Goal: Register for event/course

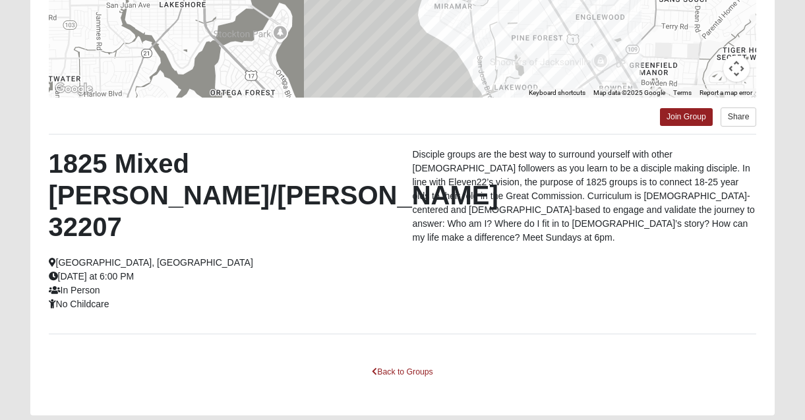
scroll to position [322, 0]
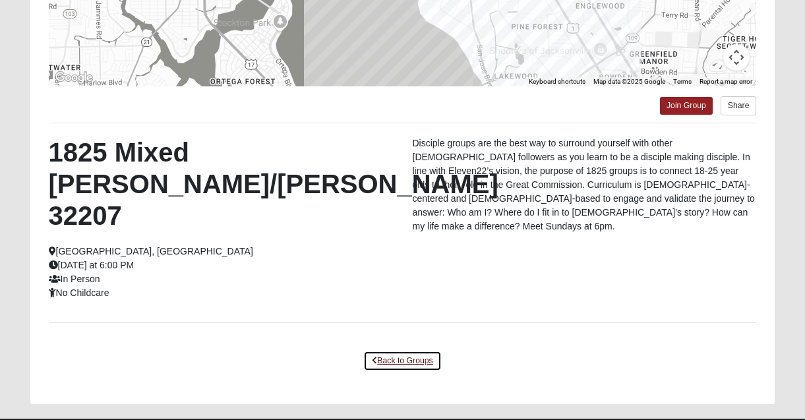
click at [405, 351] on link "Back to Groups" at bounding box center [402, 361] width 78 height 20
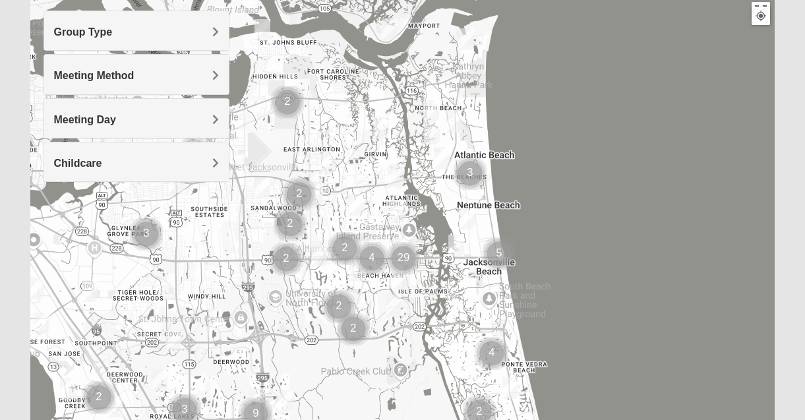
scroll to position [0, 0]
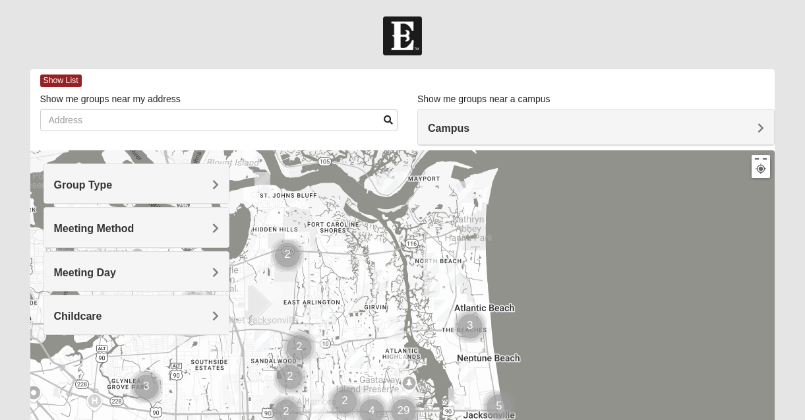
click at [477, 131] on h4 "Campus" at bounding box center [596, 128] width 336 height 13
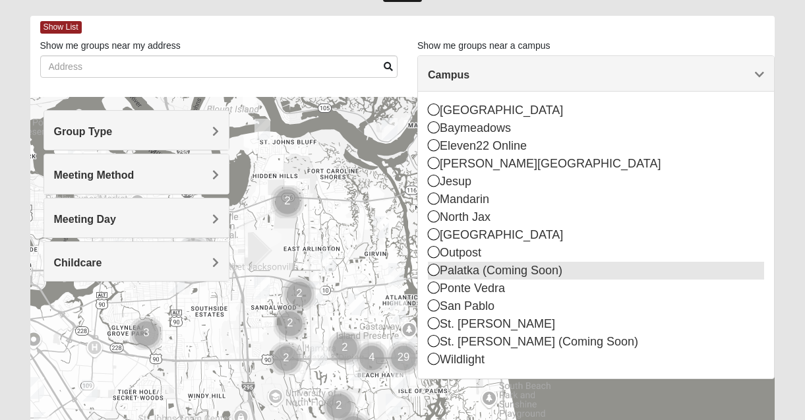
scroll to position [53, 0]
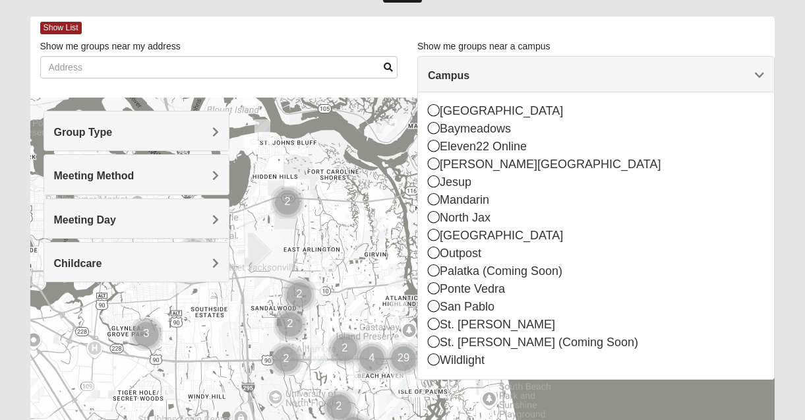
click at [167, 136] on h4 "Group Type" at bounding box center [136, 132] width 165 height 13
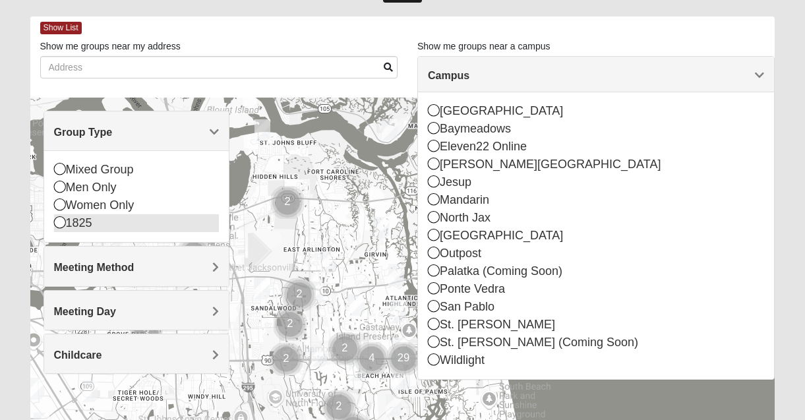
click at [76, 230] on div "1825" at bounding box center [136, 223] width 165 height 18
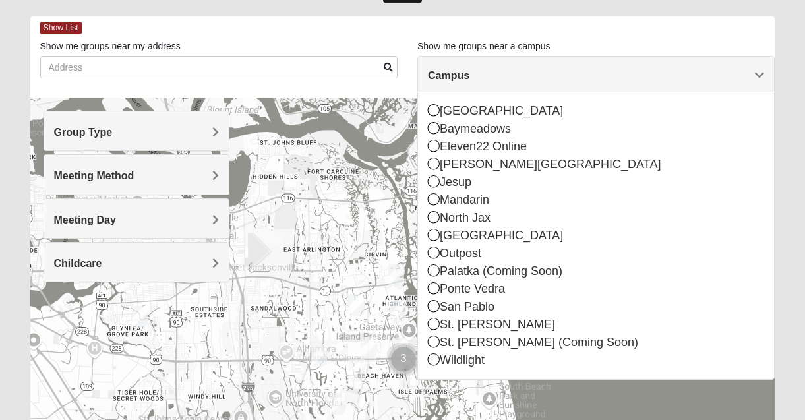
click at [205, 121] on div "Group Type" at bounding box center [136, 130] width 185 height 39
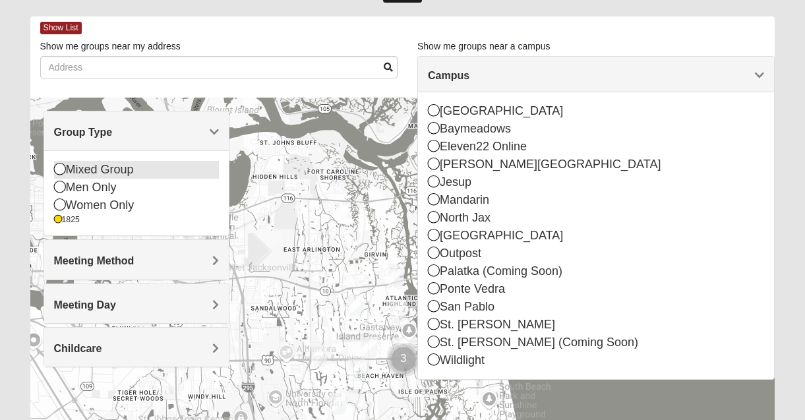
click at [55, 167] on icon at bounding box center [60, 169] width 12 height 12
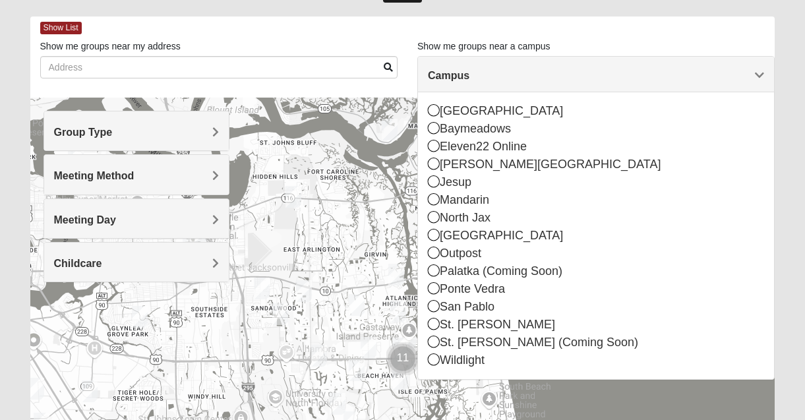
click at [171, 131] on h4 "Group Type" at bounding box center [136, 132] width 165 height 13
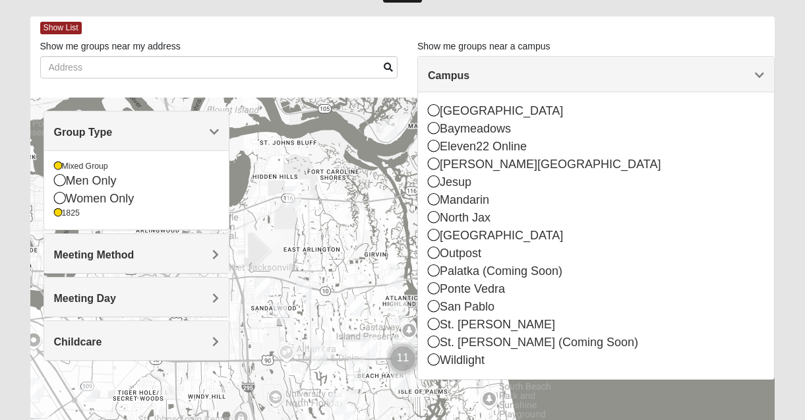
click at [171, 130] on h4 "Group Type" at bounding box center [136, 132] width 165 height 13
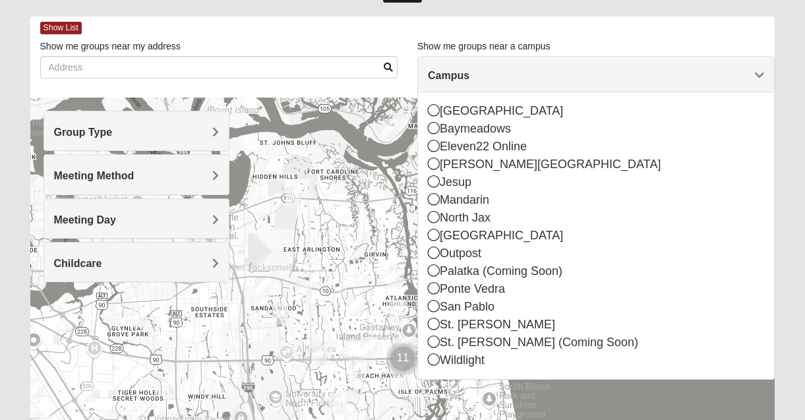
click at [469, 75] on span "Campus" at bounding box center [449, 75] width 42 height 11
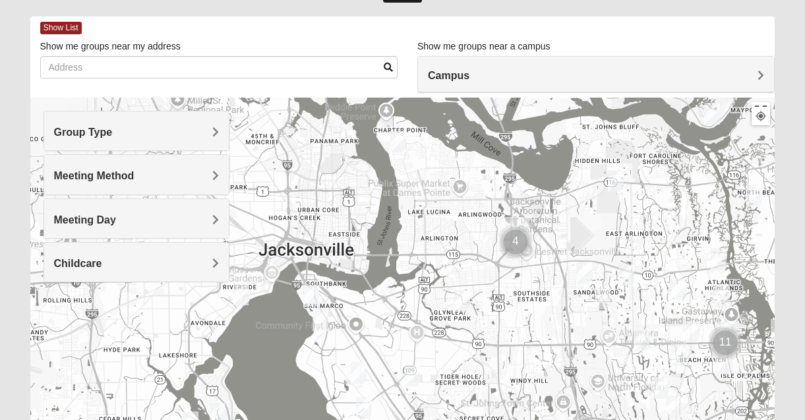
drag, startPoint x: 435, startPoint y: 312, endPoint x: 770, endPoint y: 277, distance: 337.4
click at [770, 277] on div at bounding box center [402, 361] width 745 height 527
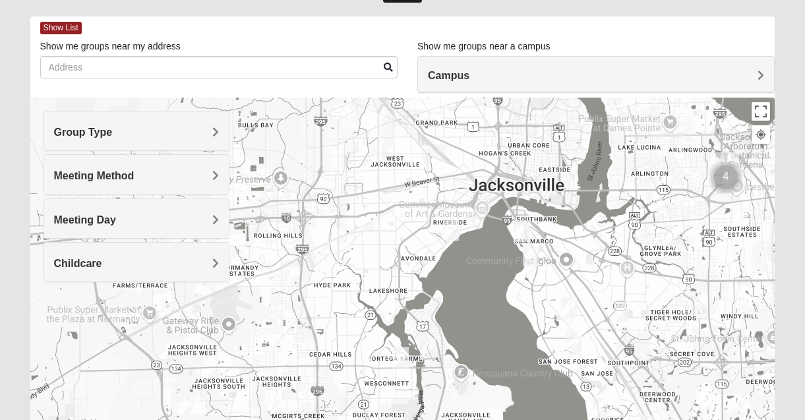
drag, startPoint x: 274, startPoint y: 365, endPoint x: 462, endPoint y: 305, distance: 198.1
click at [463, 305] on div at bounding box center [402, 361] width 745 height 527
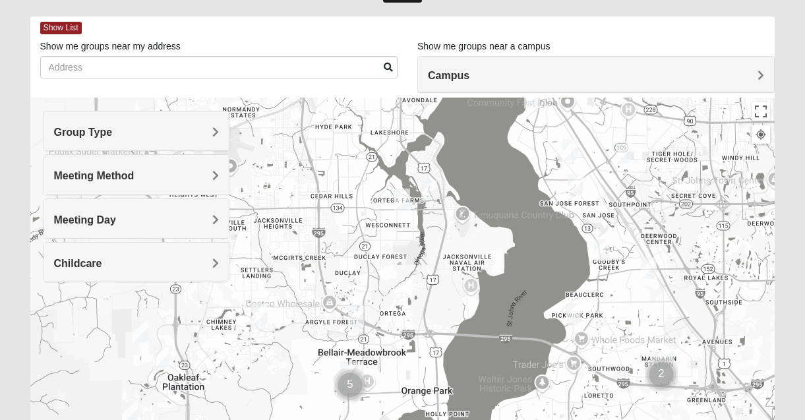
drag, startPoint x: 462, startPoint y: 305, endPoint x: 473, endPoint y: 152, distance: 152.7
click at [473, 152] on div at bounding box center [402, 361] width 745 height 527
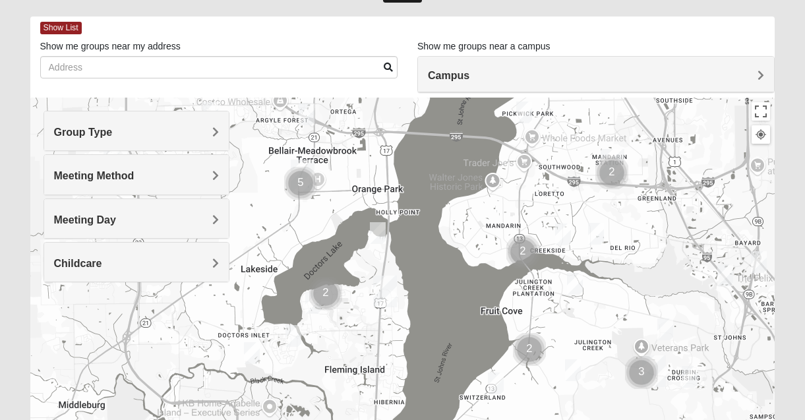
drag, startPoint x: 355, startPoint y: 360, endPoint x: 308, endPoint y: 160, distance: 205.2
click at [308, 167] on img "Cluster of 5 groups" at bounding box center [300, 183] width 33 height 33
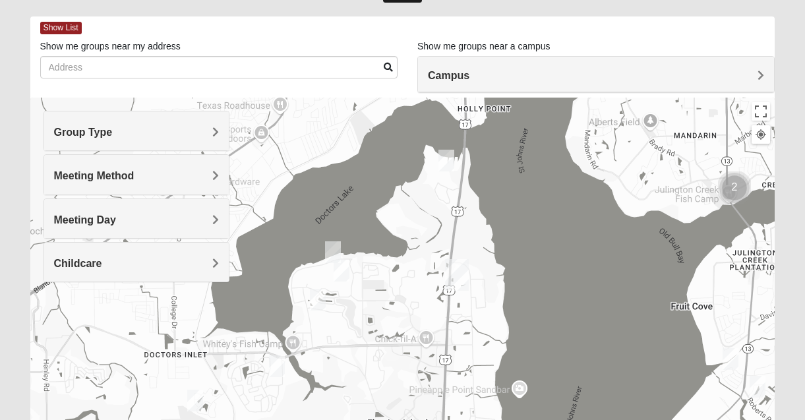
drag, startPoint x: 374, startPoint y: 289, endPoint x: 508, endPoint y: 224, distance: 149.8
click at [508, 224] on div at bounding box center [402, 361] width 745 height 527
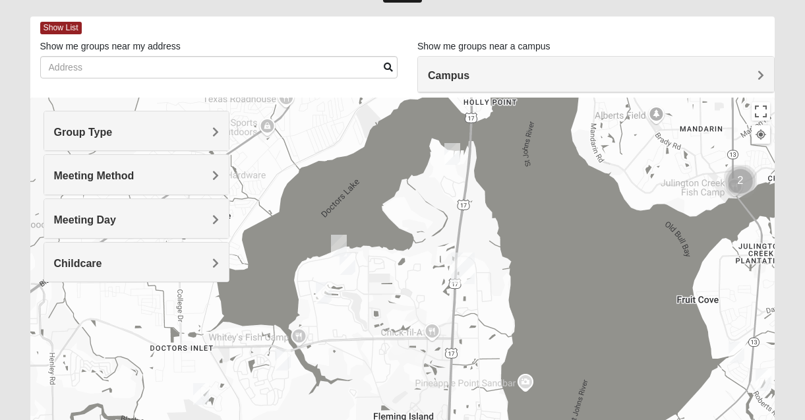
click at [342, 245] on img "1825 Mixed Suggs 32068" at bounding box center [339, 246] width 16 height 22
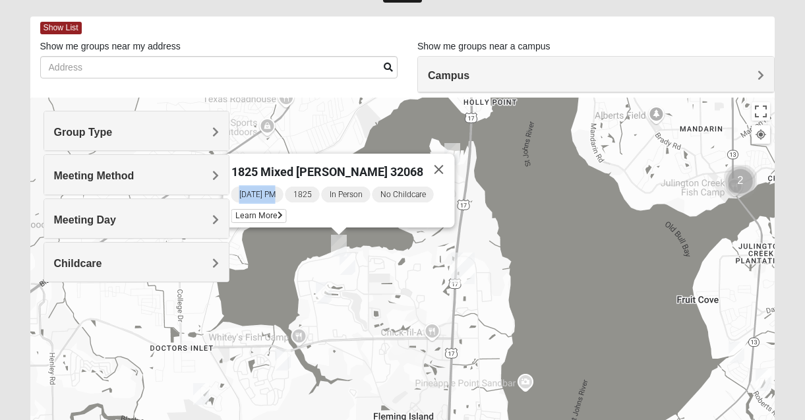
drag, startPoint x: 241, startPoint y: 187, endPoint x: 287, endPoint y: 187, distance: 45.5
click at [283, 187] on span "[DATE] PM" at bounding box center [257, 195] width 52 height 16
drag, startPoint x: 302, startPoint y: 191, endPoint x: 321, endPoint y: 189, distance: 19.2
click at [319, 189] on span "1825" at bounding box center [302, 195] width 34 height 16
click at [351, 187] on span "In Person" at bounding box center [345, 195] width 49 height 16
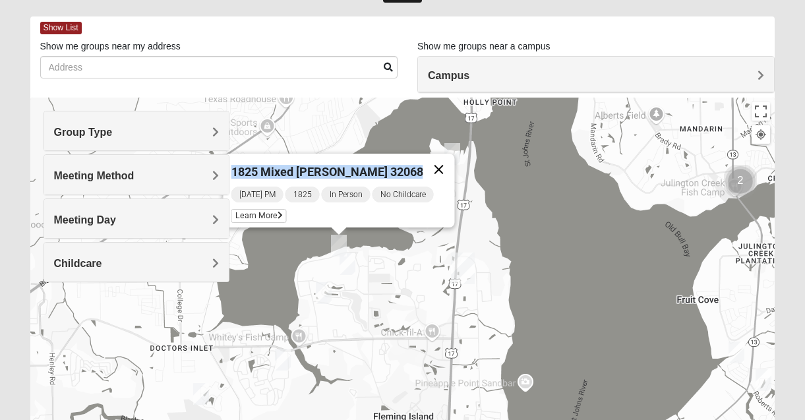
drag, startPoint x: 251, startPoint y: 165, endPoint x: 442, endPoint y: 166, distance: 191.9
click at [442, 166] on div "1825 Mixed [PERSON_NAME] 32068" at bounding box center [343, 170] width 224 height 32
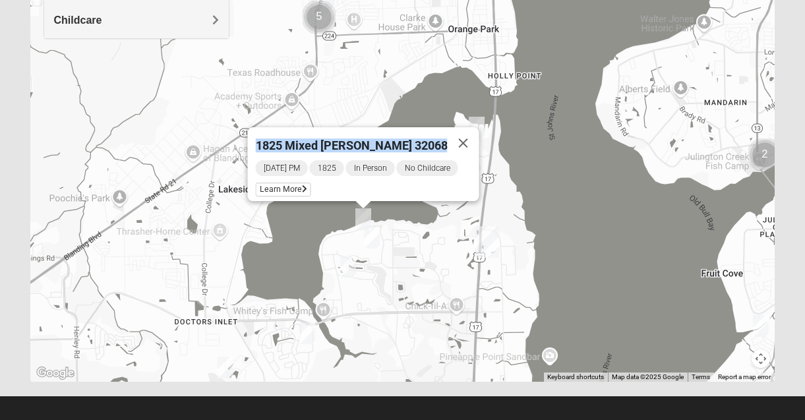
drag, startPoint x: 406, startPoint y: 279, endPoint x: 429, endPoint y: 453, distance: 175.6
click at [429, 419] on html "Log In Find A Group Error Show List Loading Groups" at bounding box center [402, 67] width 805 height 726
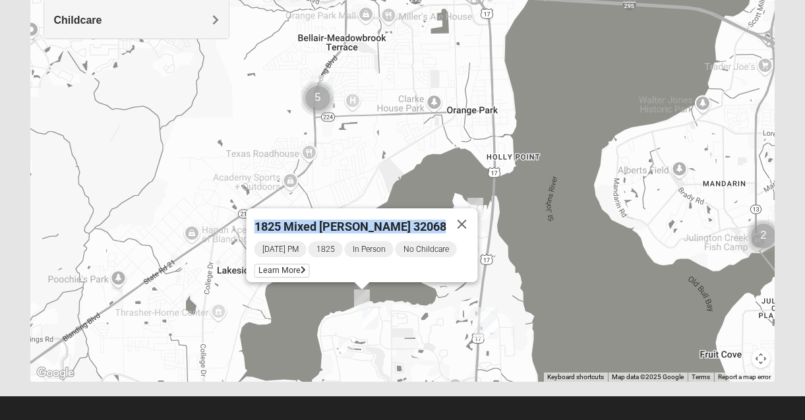
scroll to position [306, 0]
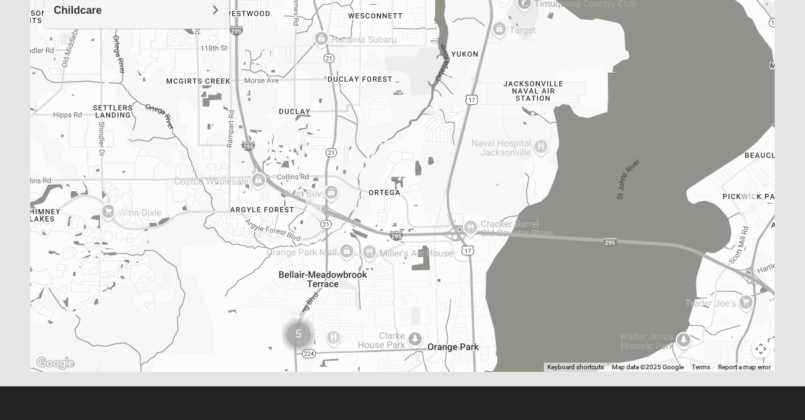
drag, startPoint x: 380, startPoint y: 126, endPoint x: 361, endPoint y: 375, distance: 249.3
click at [361, 375] on div "Show List Loading Groups Keywords Filter Additional Filters Campus [GEOGRAPHIC_…" at bounding box center [402, 74] width 765 height 622
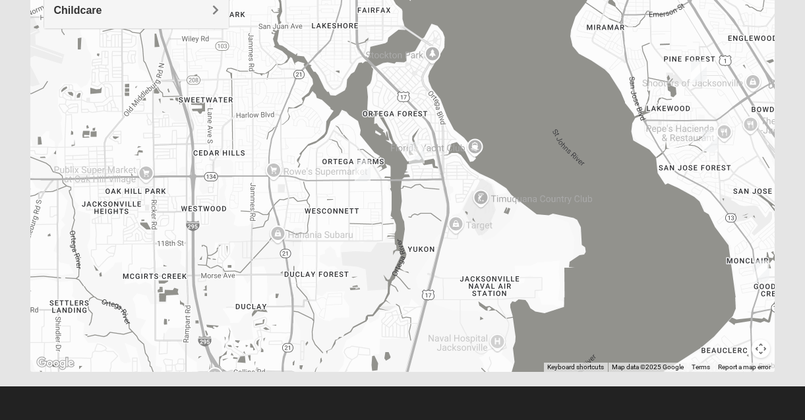
drag, startPoint x: 489, startPoint y: 118, endPoint x: 485, endPoint y: 50, distance: 68.1
click at [485, 50] on div "1825 Mixed [PERSON_NAME] 32068 [DATE] PM 1825 In Person No Childcare Learn More" at bounding box center [402, 107] width 745 height 527
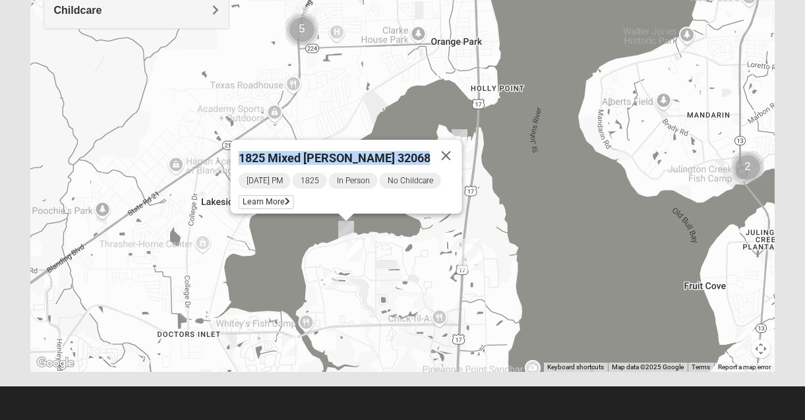
drag, startPoint x: 446, startPoint y: 204, endPoint x: 446, endPoint y: 11, distance: 193.2
click at [446, 8] on div "1825 Mixed [PERSON_NAME] 32068 [DATE] PM 1825 In Person No Childcare Learn More" at bounding box center [402, 107] width 745 height 527
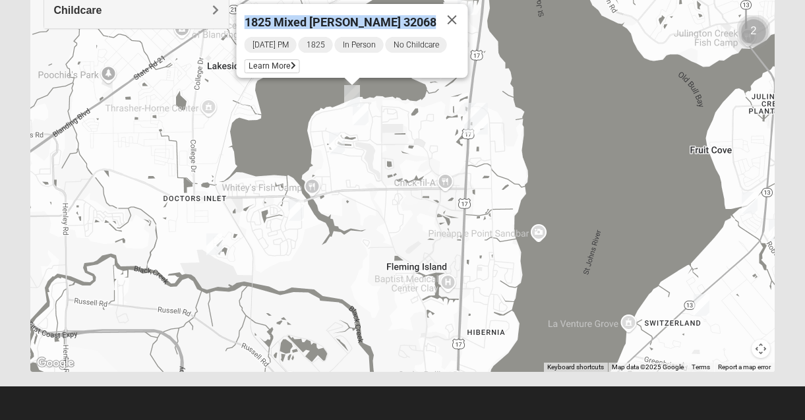
drag, startPoint x: 418, startPoint y: 267, endPoint x: 433, endPoint y: 142, distance: 126.1
click at [424, 149] on div "1825 Mixed [PERSON_NAME] 32068 [DATE] PM 1825 In Person No Childcare Learn More" at bounding box center [402, 107] width 745 height 527
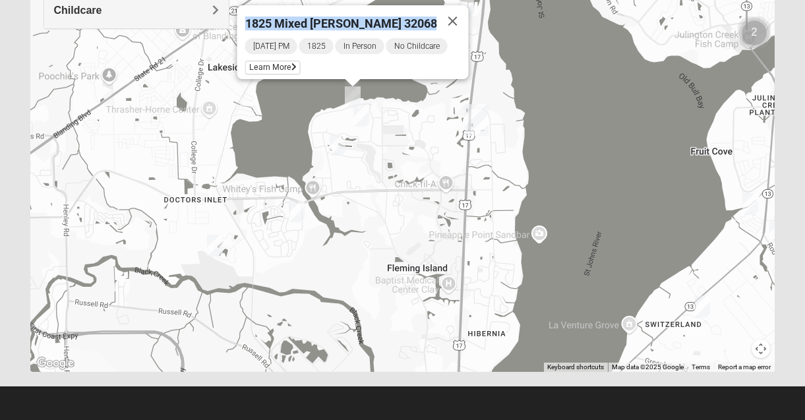
click at [477, 121] on img "Fleming Island" at bounding box center [477, 120] width 24 height 32
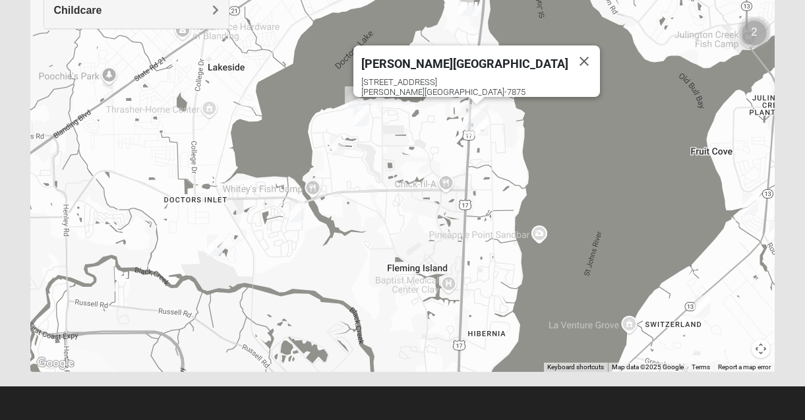
click at [355, 100] on img "1825 Mixed Suggs 32068" at bounding box center [353, 97] width 16 height 22
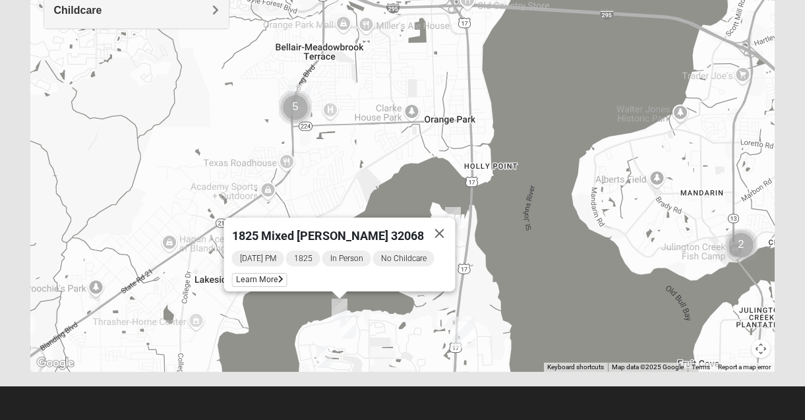
drag, startPoint x: 450, startPoint y: 96, endPoint x: 424, endPoint y: 334, distance: 239.5
click at [424, 334] on div "1825 Mixed [PERSON_NAME] 32068 [DATE] PM 1825 In Person No Childcare Learn More" at bounding box center [402, 107] width 745 height 527
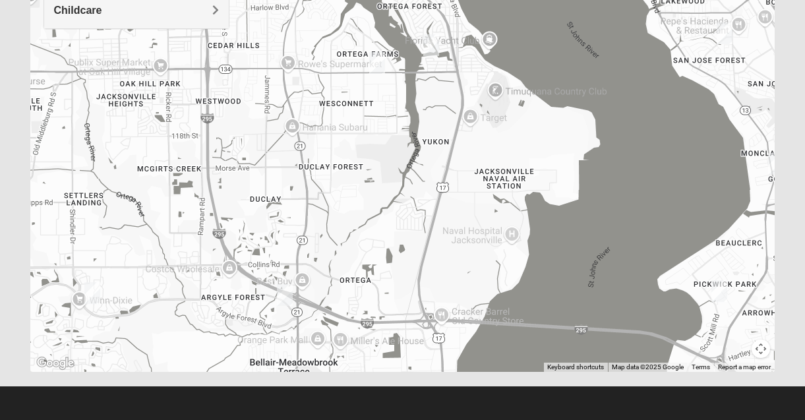
drag, startPoint x: 396, startPoint y: 82, endPoint x: 415, endPoint y: 336, distance: 254.6
click at [415, 336] on div "1825 Mixed [PERSON_NAME] 32068 [DATE] PM 1825 In Person No Childcare Learn More" at bounding box center [402, 107] width 745 height 527
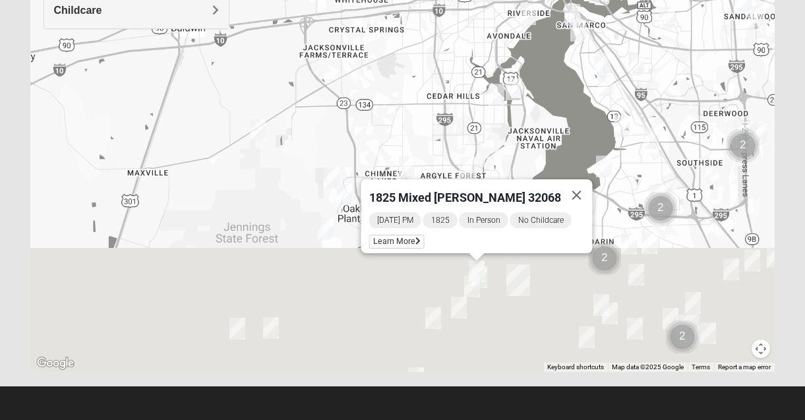
drag, startPoint x: 456, startPoint y: 237, endPoint x: 555, endPoint y: 80, distance: 184.9
click at [555, 80] on div "1825 Mixed [PERSON_NAME] 32068 [DATE] PM 1825 In Person No Childcare Learn More" at bounding box center [402, 107] width 745 height 527
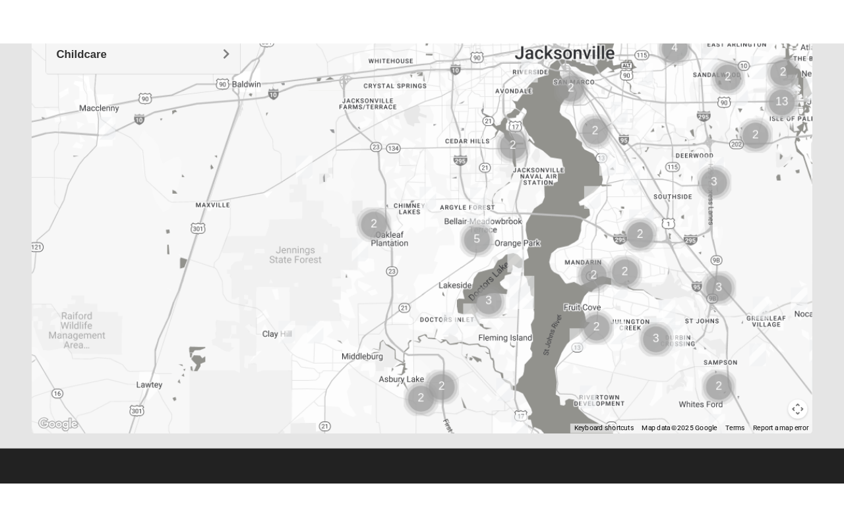
scroll to position [198, 0]
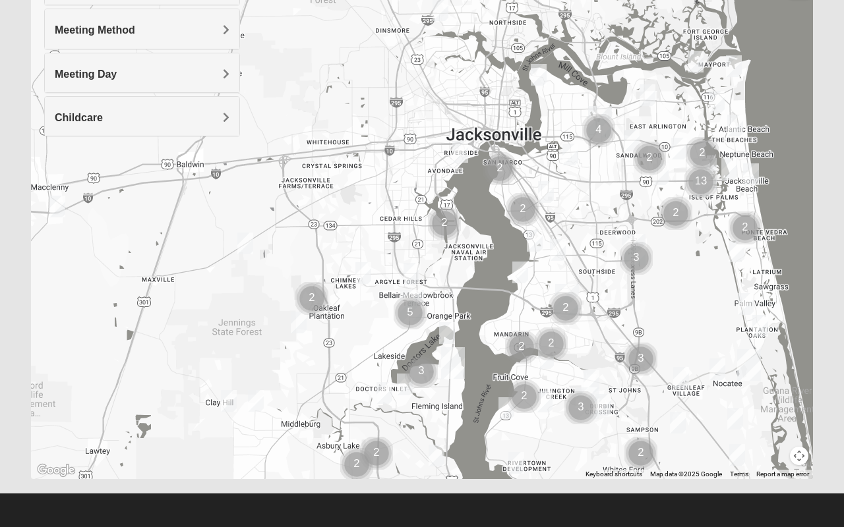
drag, startPoint x: 612, startPoint y: 265, endPoint x: 547, endPoint y: 281, distance: 67.2
click at [547, 281] on div at bounding box center [422, 215] width 782 height 527
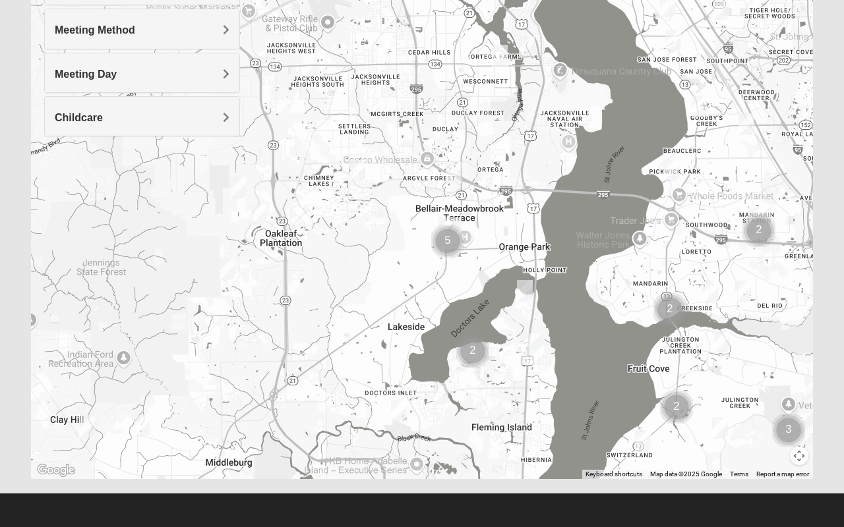
drag, startPoint x: 419, startPoint y: 343, endPoint x: 334, endPoint y: 243, distance: 131.4
click at [395, 243] on div at bounding box center [422, 215] width 782 height 527
click at [258, 216] on img "1825 Mens Potrawski 32065" at bounding box center [259, 215] width 16 height 22
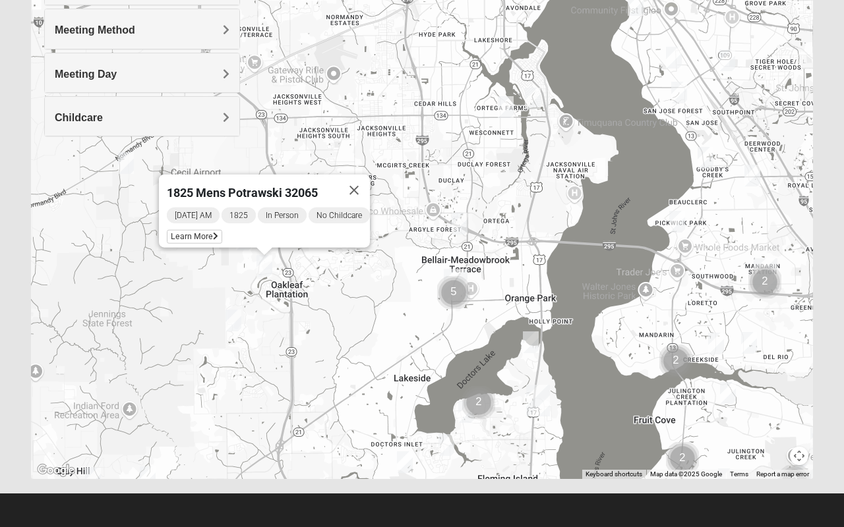
drag, startPoint x: 263, startPoint y: 260, endPoint x: 270, endPoint y: 314, distance: 53.8
click at [270, 314] on div "1825 Mens Potrawski 32065 [DATE] AM 1825 In Person No Childcare Learn More" at bounding box center [422, 215] width 782 height 527
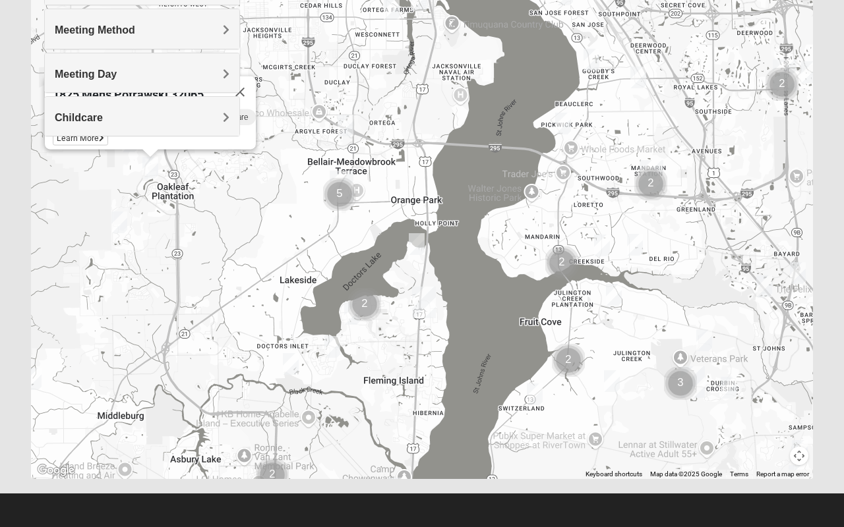
drag, startPoint x: 409, startPoint y: 338, endPoint x: 334, endPoint y: 301, distance: 83.4
click at [290, 237] on div "1825 Mens Potrawski 32065 [DATE] AM 1825 In Person No Childcare Learn More" at bounding box center [422, 215] width 782 height 527
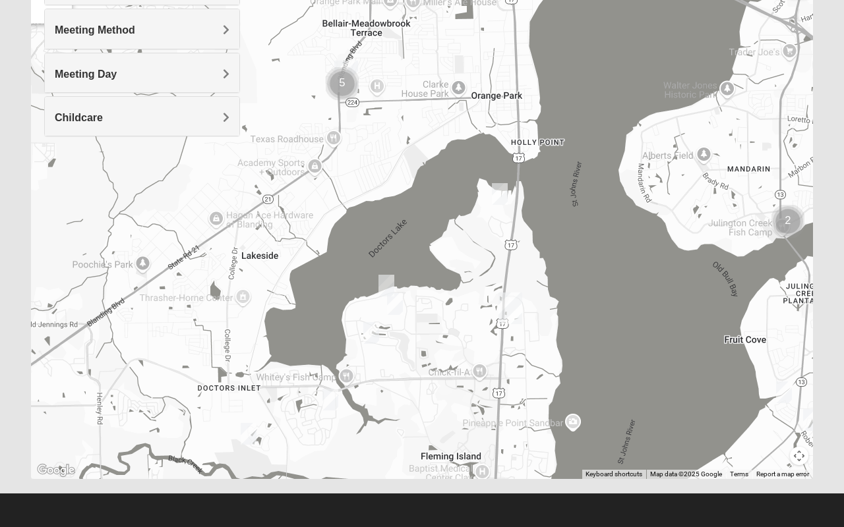
click at [390, 288] on img "1825 Mixed Suggs 32068" at bounding box center [386, 286] width 16 height 22
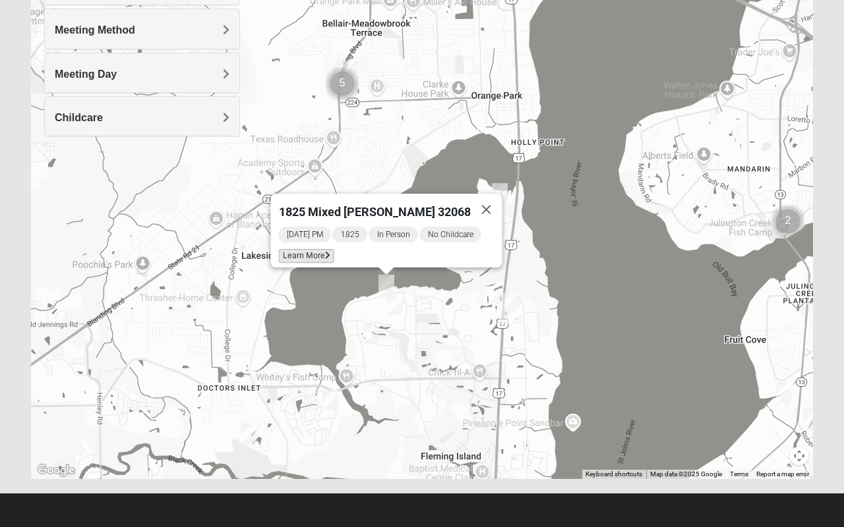
click at [326, 250] on span "Learn More" at bounding box center [306, 256] width 55 height 14
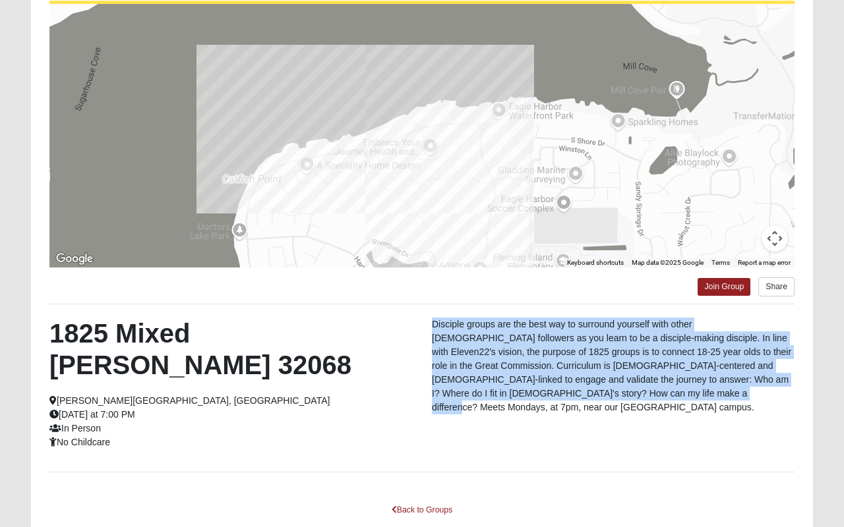
drag, startPoint x: 501, startPoint y: 394, endPoint x: 424, endPoint y: 318, distance: 108.2
click at [424, 318] on div "1825 Mixed [PERSON_NAME] 32068 [PERSON_NAME][GEOGRAPHIC_DATA], [GEOGRAPHIC_DATA…" at bounding box center [422, 388] width 765 height 141
click at [424, 318] on div "Disciple groups are the best way to surround yourself with other [DEMOGRAPHIC_D…" at bounding box center [613, 370] width 382 height 104
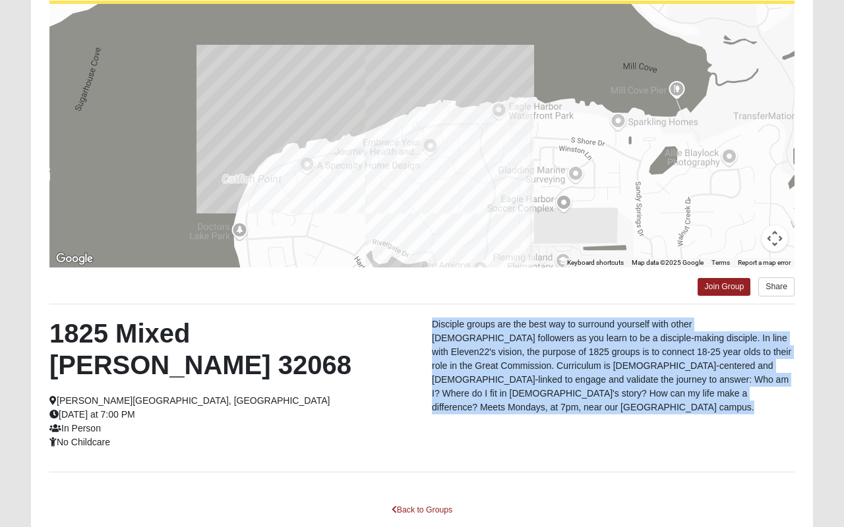
drag, startPoint x: 424, startPoint y: 318, endPoint x: 429, endPoint y: 388, distance: 70.0
click at [429, 388] on div "Disciple groups are the best way to surround yourself with other [DEMOGRAPHIC_D…" at bounding box center [613, 370] width 382 height 104
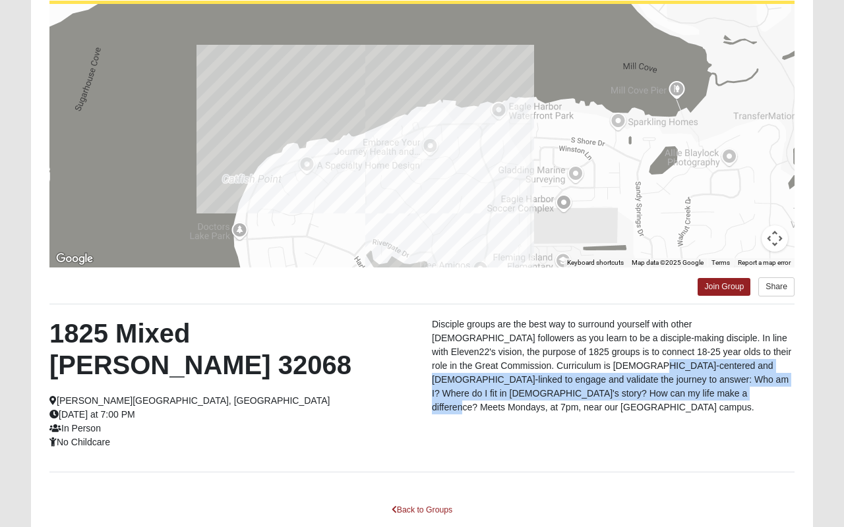
drag, startPoint x: 429, startPoint y: 388, endPoint x: 434, endPoint y: 378, distance: 11.2
click at [434, 369] on div "Disciple groups are the best way to surround yourself with other [DEMOGRAPHIC_D…" at bounding box center [613, 370] width 382 height 104
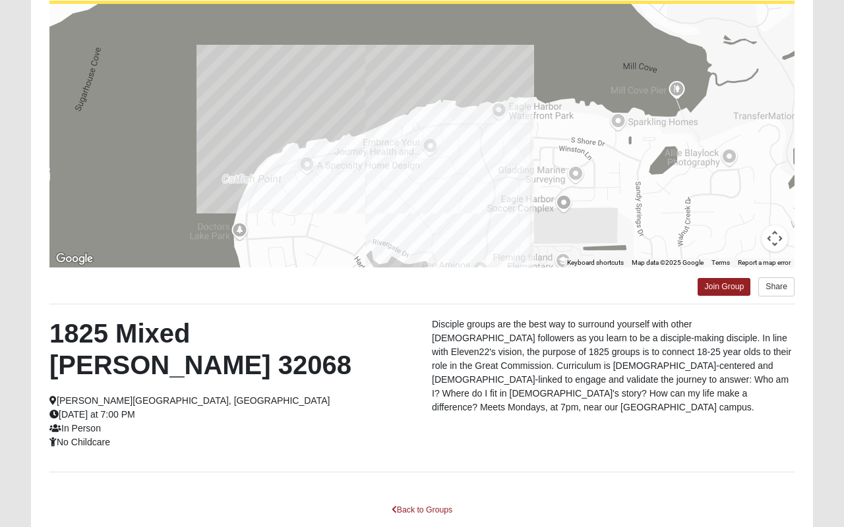
click at [435, 404] on div "1825 Mixed [PERSON_NAME] 32068 [PERSON_NAME][GEOGRAPHIC_DATA], [GEOGRAPHIC_DATA…" at bounding box center [422, 388] width 765 height 141
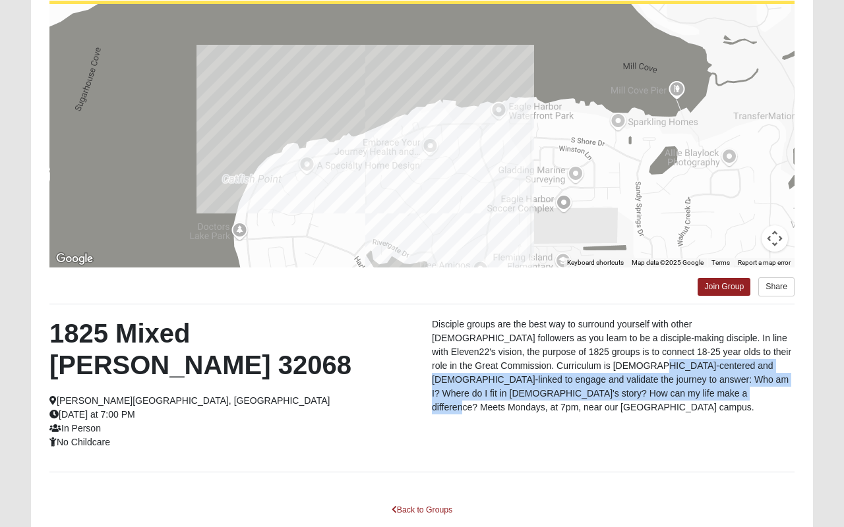
drag, startPoint x: 435, startPoint y: 403, endPoint x: 435, endPoint y: 367, distance: 36.3
click at [435, 367] on div "1825 Mixed [PERSON_NAME] 32068 [PERSON_NAME][GEOGRAPHIC_DATA], [GEOGRAPHIC_DATA…" at bounding box center [422, 388] width 765 height 141
click at [435, 368] on p "Disciple groups are the best way to surround yourself with other [DEMOGRAPHIC_D…" at bounding box center [613, 366] width 363 height 97
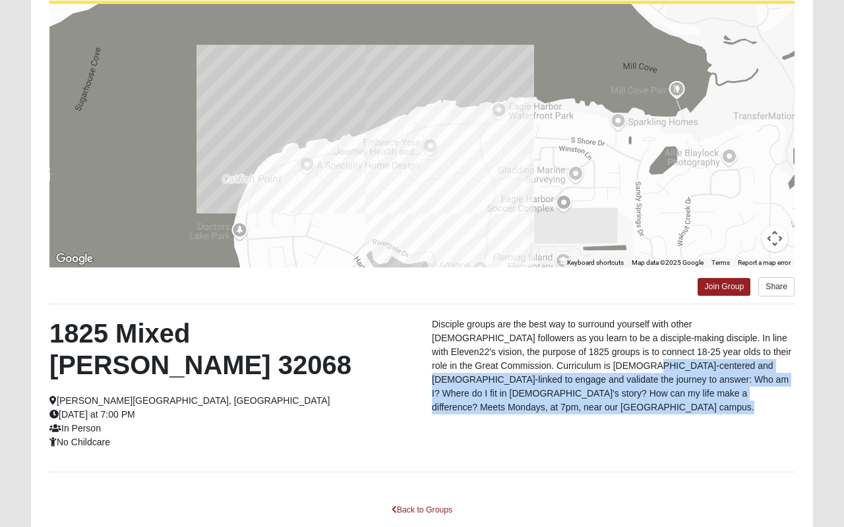
drag, startPoint x: 435, startPoint y: 368, endPoint x: 435, endPoint y: 390, distance: 21.8
click at [435, 390] on div "Disciple groups are the best way to surround yourself with other [DEMOGRAPHIC_D…" at bounding box center [613, 370] width 382 height 104
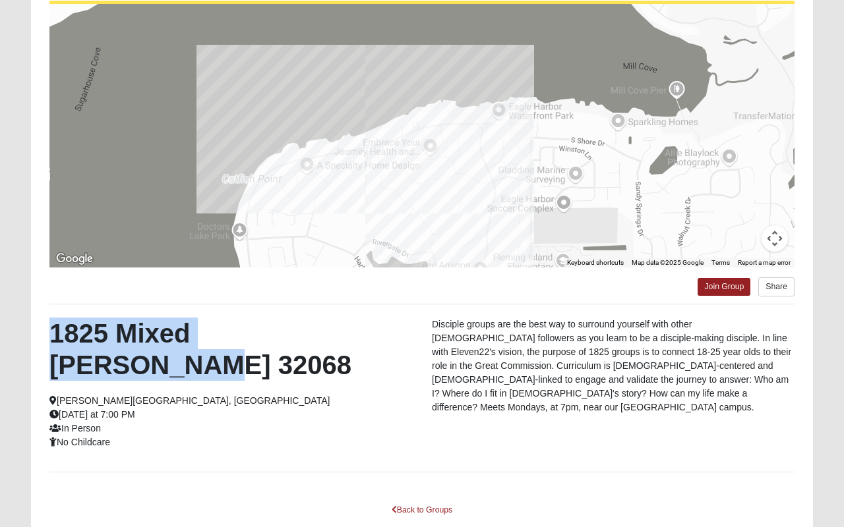
drag, startPoint x: 45, startPoint y: 329, endPoint x: 362, endPoint y: 340, distance: 316.7
click at [362, 340] on div "1825 Mixed [PERSON_NAME] 32068 [PERSON_NAME][GEOGRAPHIC_DATA], [GEOGRAPHIC_DATA…" at bounding box center [231, 384] width 382 height 132
click at [362, 340] on h2 "1825 Mixed [PERSON_NAME] 32068" at bounding box center [230, 349] width 363 height 63
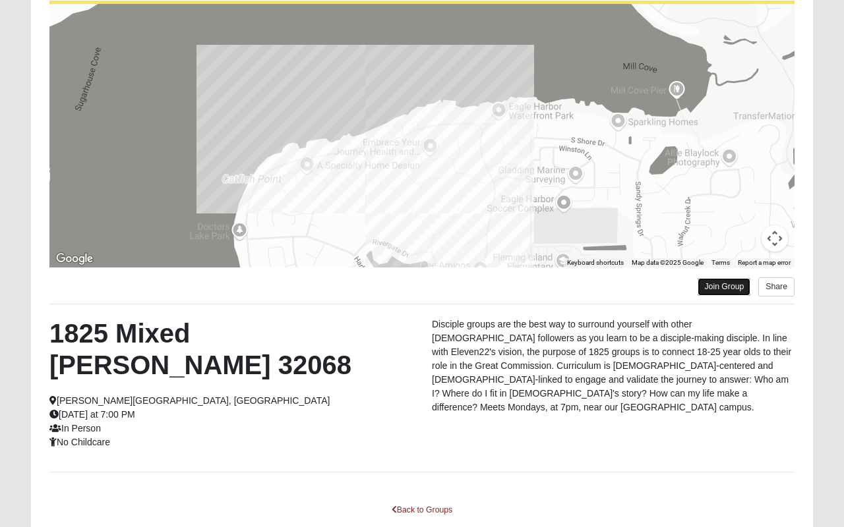
click at [741, 289] on link "Join Group" at bounding box center [724, 287] width 53 height 18
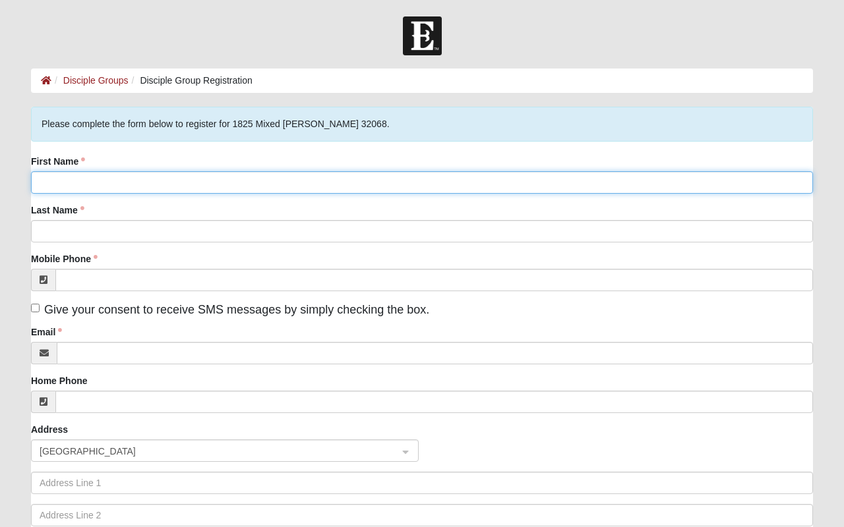
click at [112, 187] on input "First Name" at bounding box center [422, 182] width 782 height 22
type input "[PERSON_NAME]"
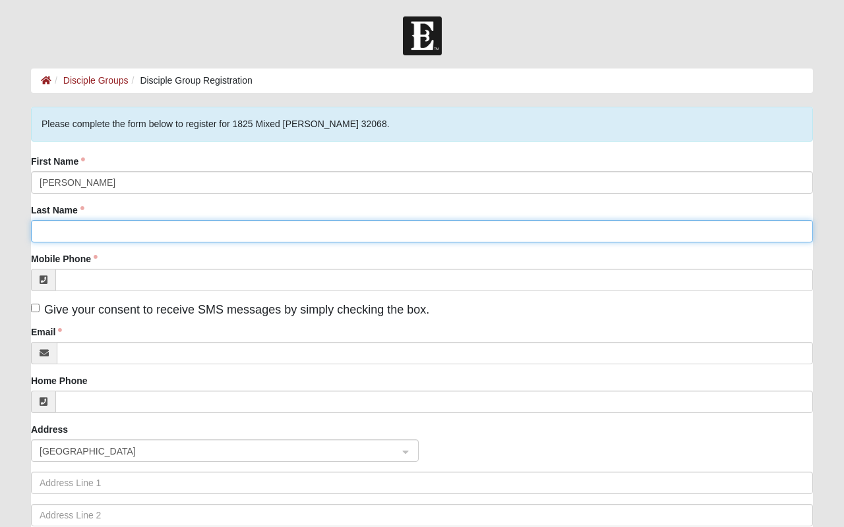
type input "[PERSON_NAME]"
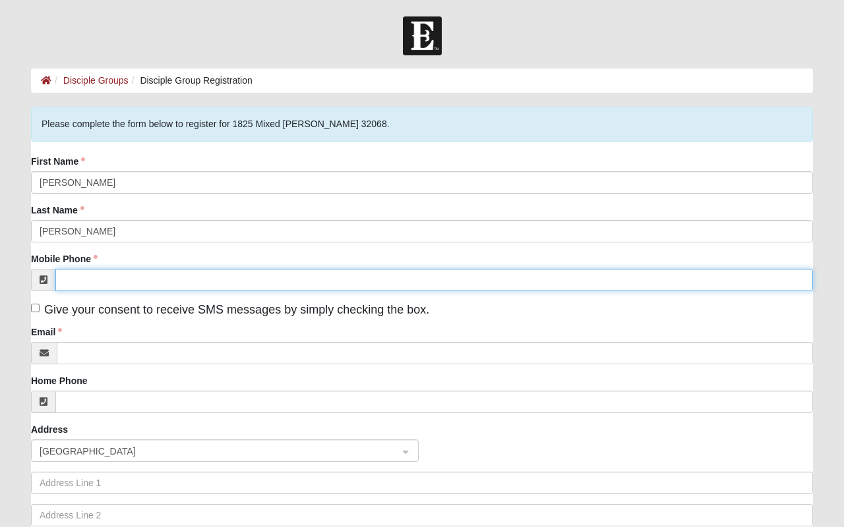
type input "[PHONE_NUMBER]"
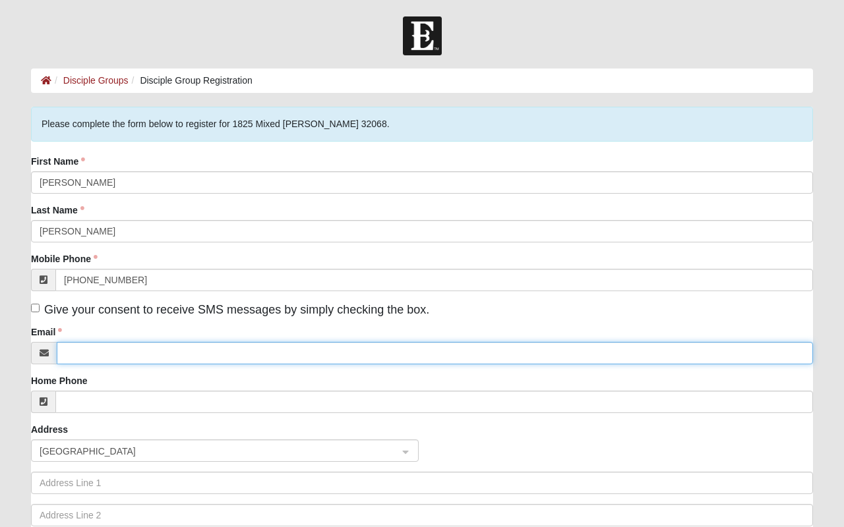
type input "[EMAIL_ADDRESS][DOMAIN_NAME]"
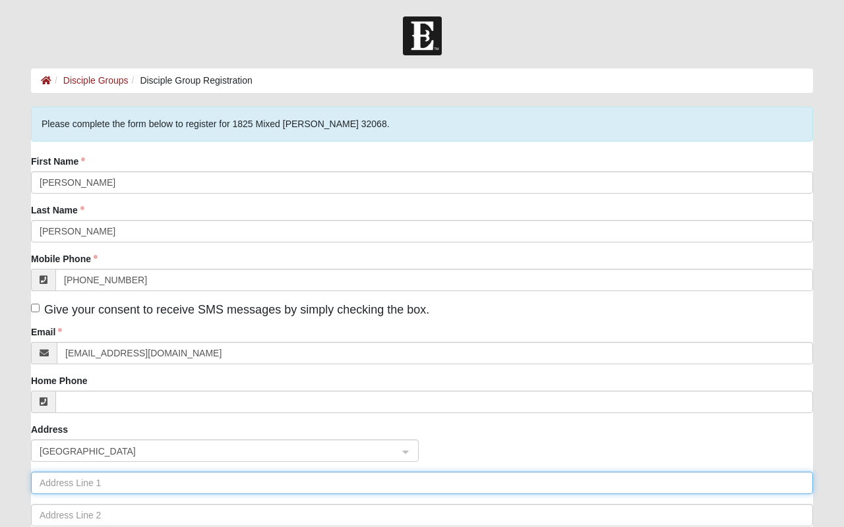
type input "[STREET_ADDRESS]"
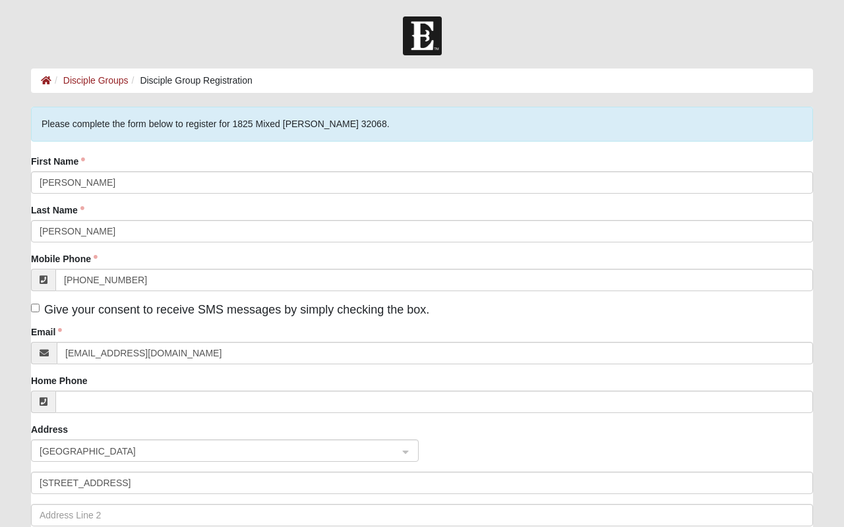
type input "[GEOGRAPHIC_DATA]"
type input "32210-8427"
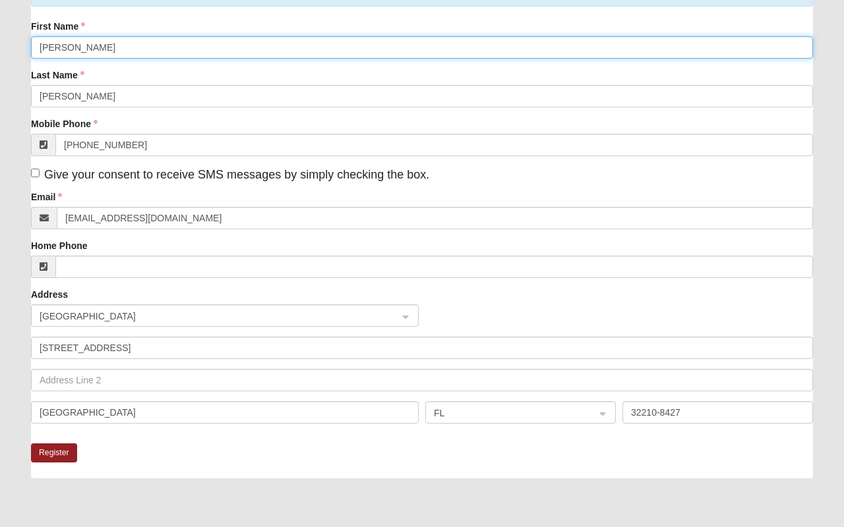
scroll to position [266, 0]
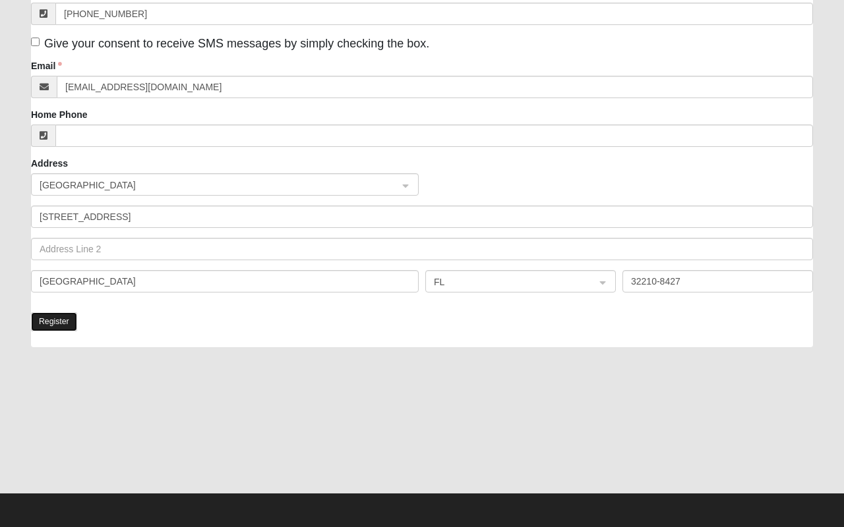
click at [61, 317] on button "Register" at bounding box center [54, 322] width 46 height 19
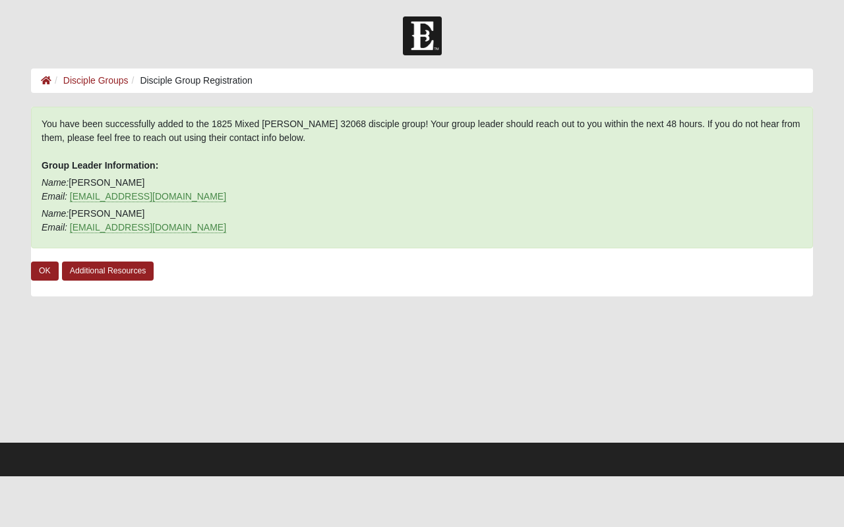
scroll to position [0, 0]
